Goal: Find specific page/section: Find specific page/section

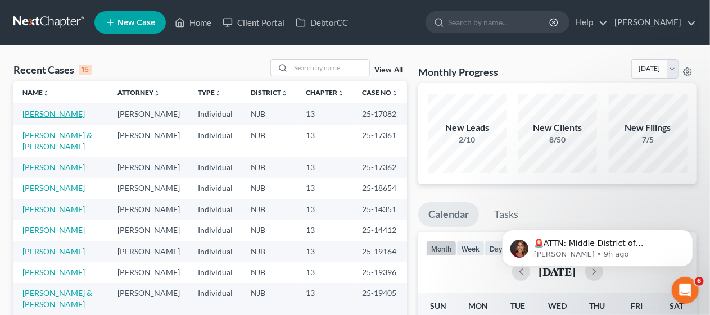
click at [60, 116] on link "[PERSON_NAME]" at bounding box center [53, 114] width 62 height 10
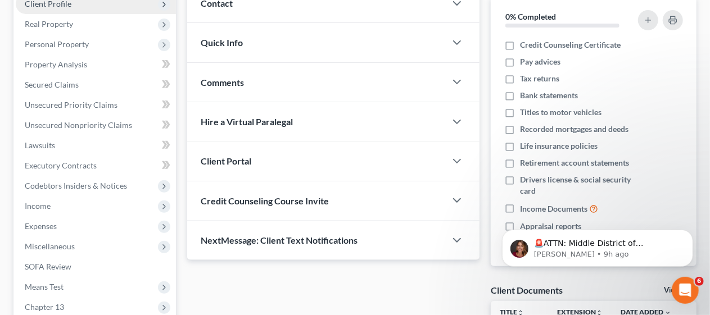
scroll to position [169, 0]
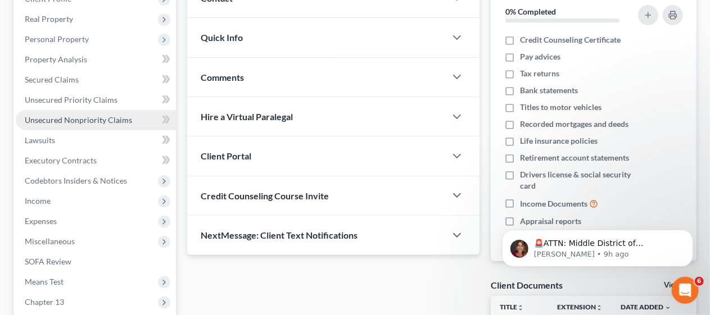
click at [105, 121] on span "Unsecured Nonpriority Claims" at bounding box center [78, 120] width 107 height 10
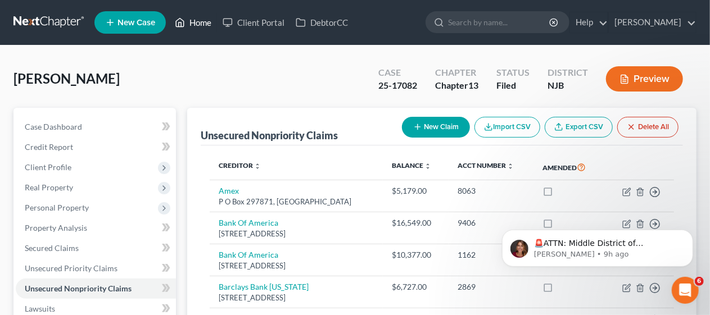
click at [199, 20] on link "Home" at bounding box center [193, 22] width 48 height 20
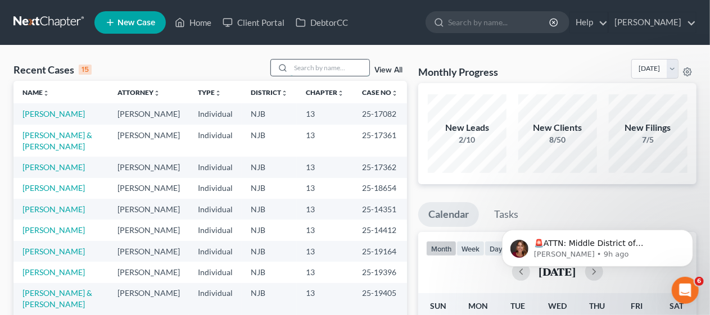
click at [304, 67] on input "search" at bounding box center [330, 68] width 79 height 16
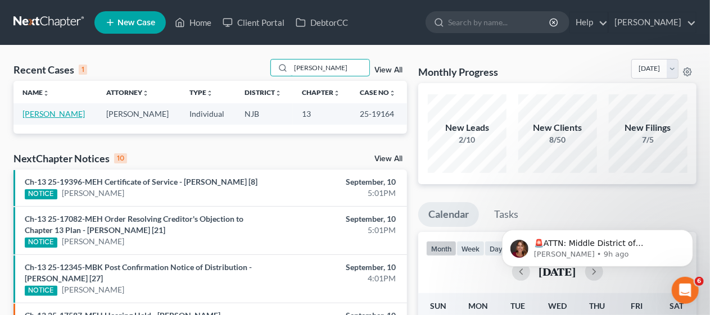
type input "[PERSON_NAME]"
click at [47, 114] on link "[PERSON_NAME]" at bounding box center [53, 114] width 62 height 10
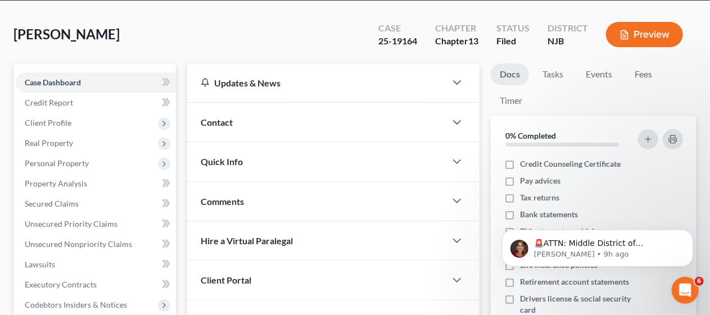
scroll to position [112, 0]
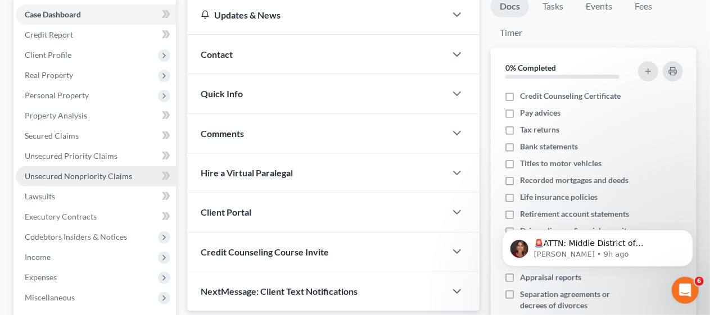
click at [112, 175] on span "Unsecured Nonpriority Claims" at bounding box center [78, 177] width 107 height 10
